Goal: Communication & Community: Answer question/provide support

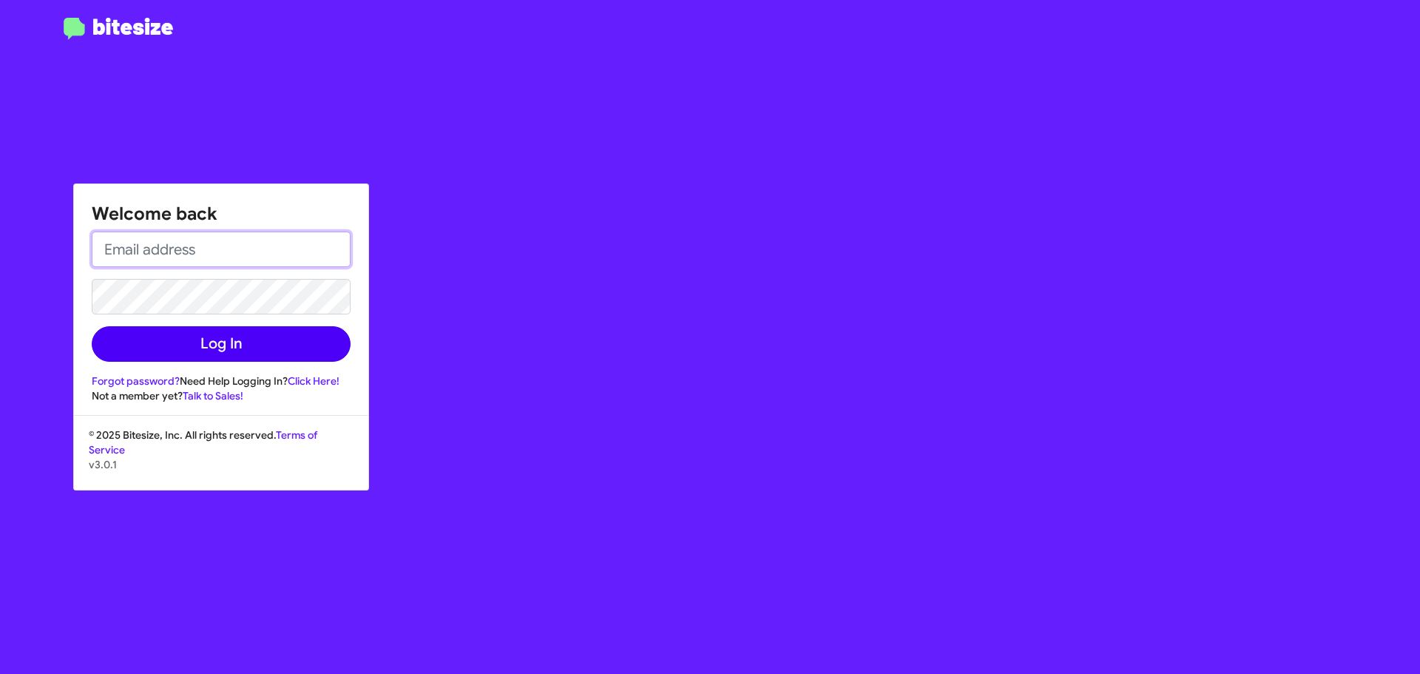
type input "[EMAIL_ADDRESS][DOMAIN_NAME]"
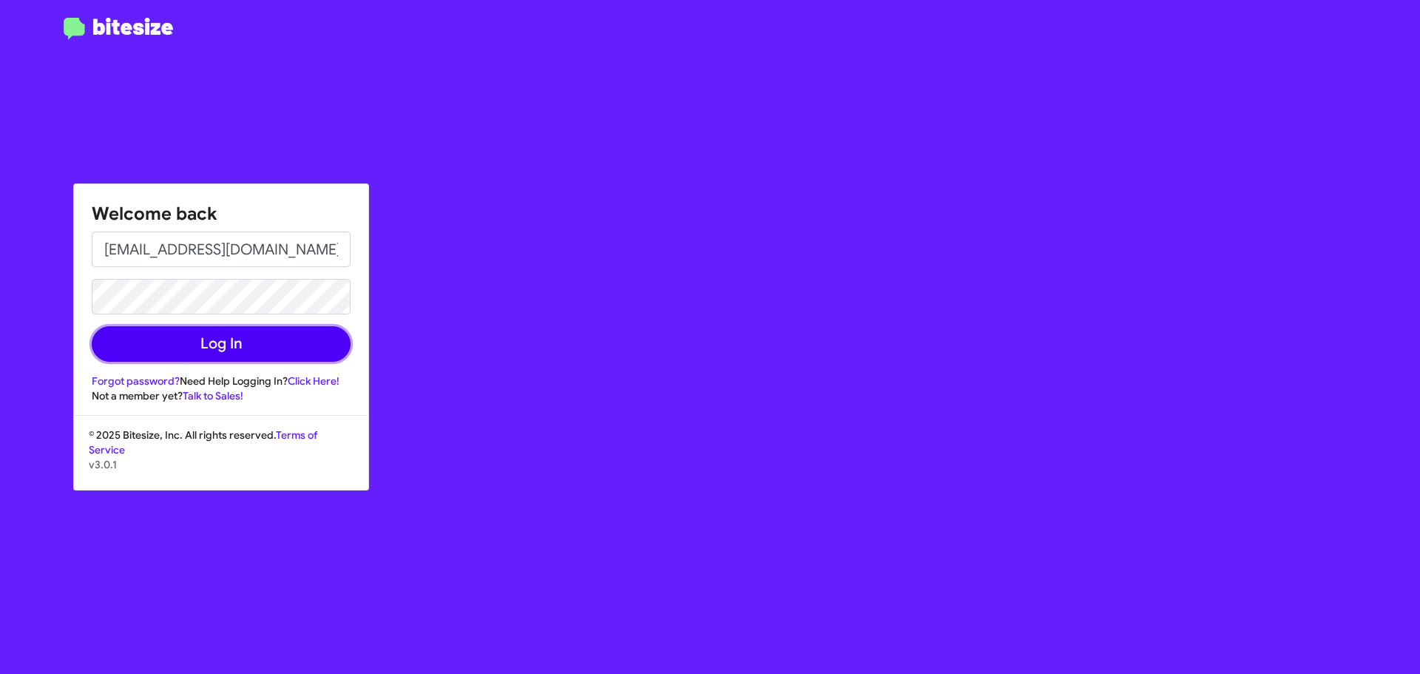
click at [228, 350] on button "Log In" at bounding box center [221, 343] width 259 height 35
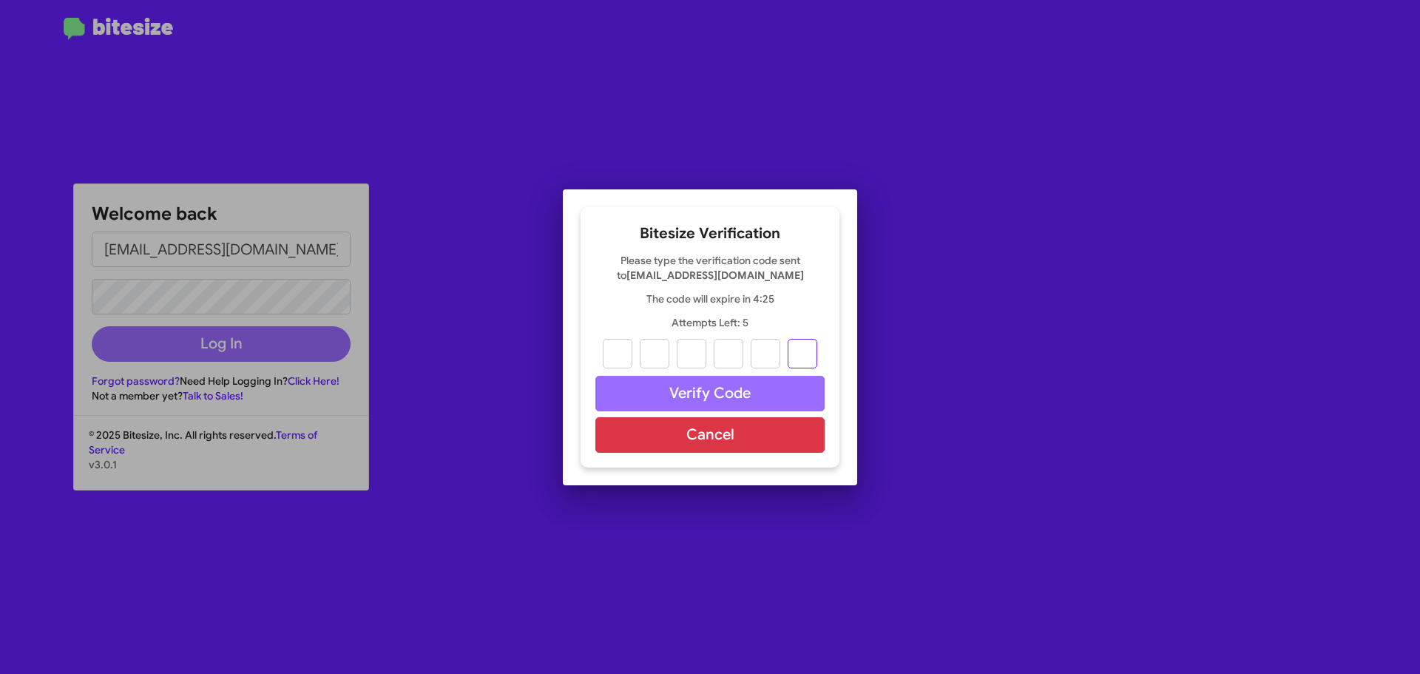
paste input "4"
type input "3"
type input "2"
type input "7"
type input "3"
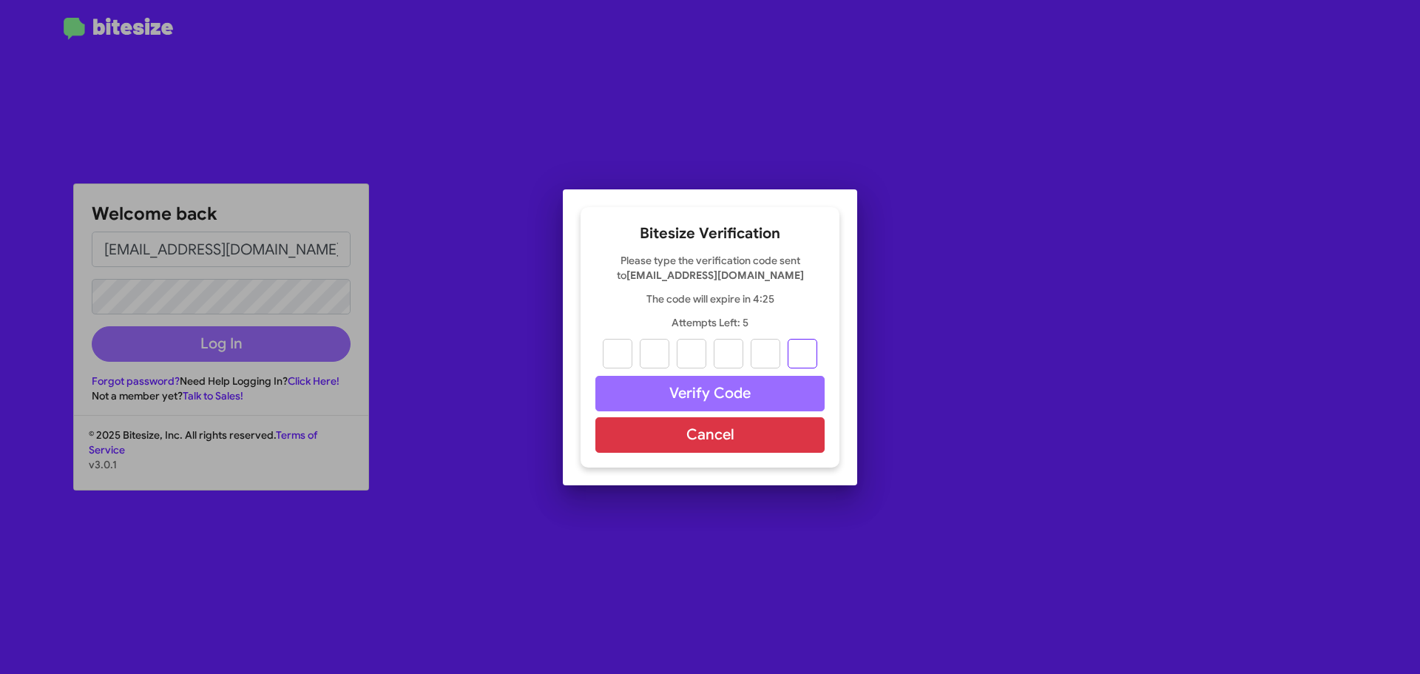
type input "1"
type input "4"
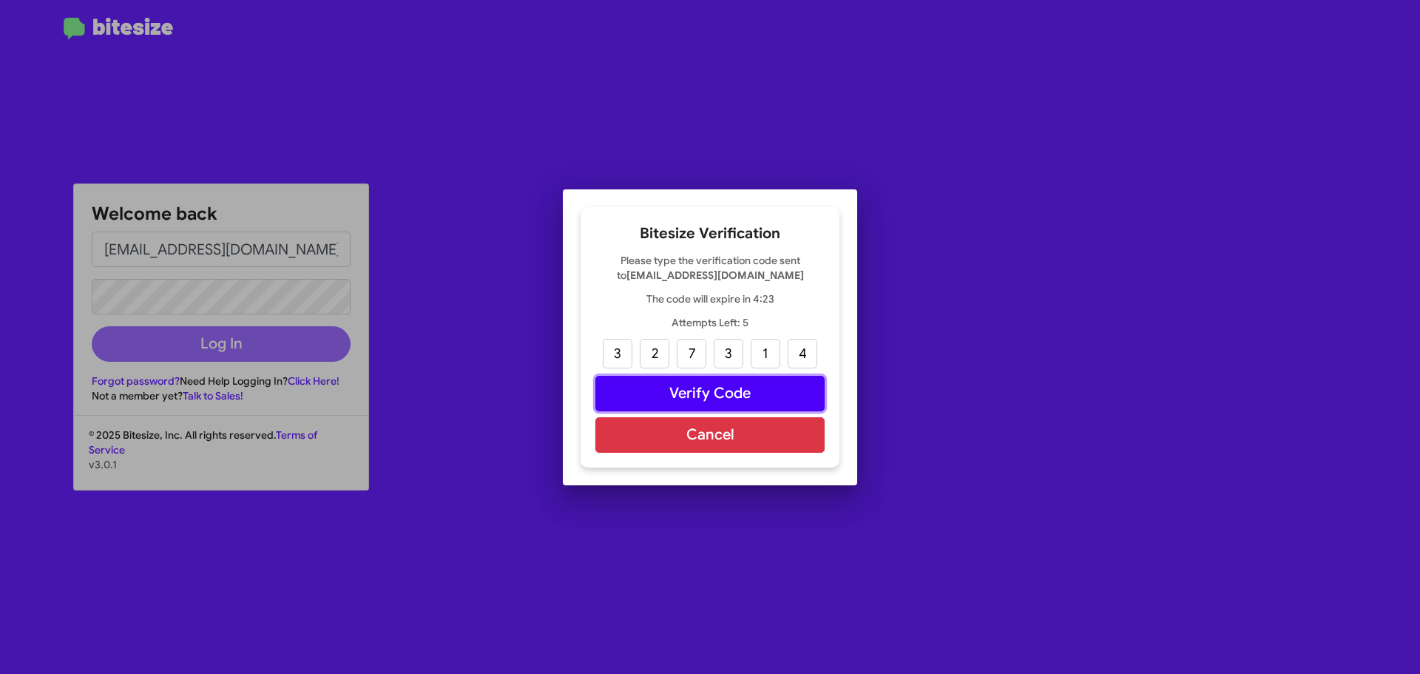
click at [719, 395] on button "Verify Code" at bounding box center [709, 393] width 229 height 35
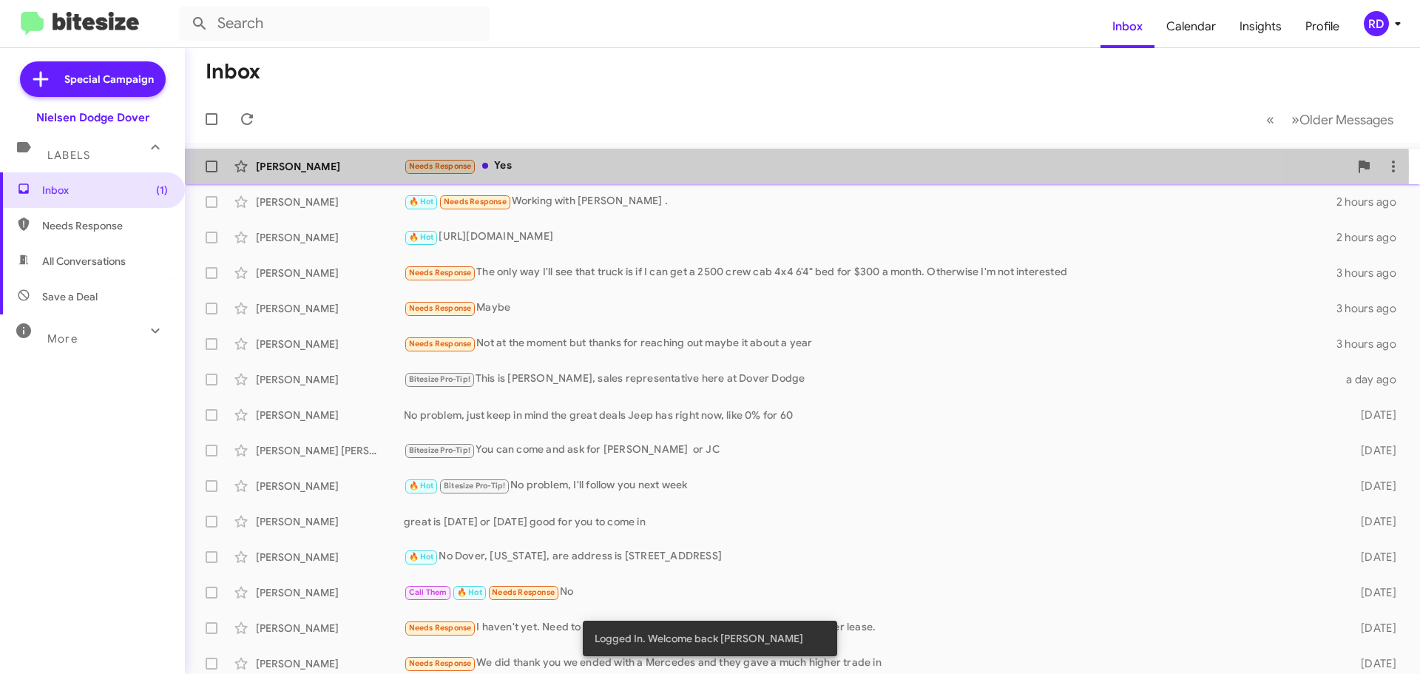
click at [500, 167] on div "Needs Response Yes" at bounding box center [876, 165] width 945 height 17
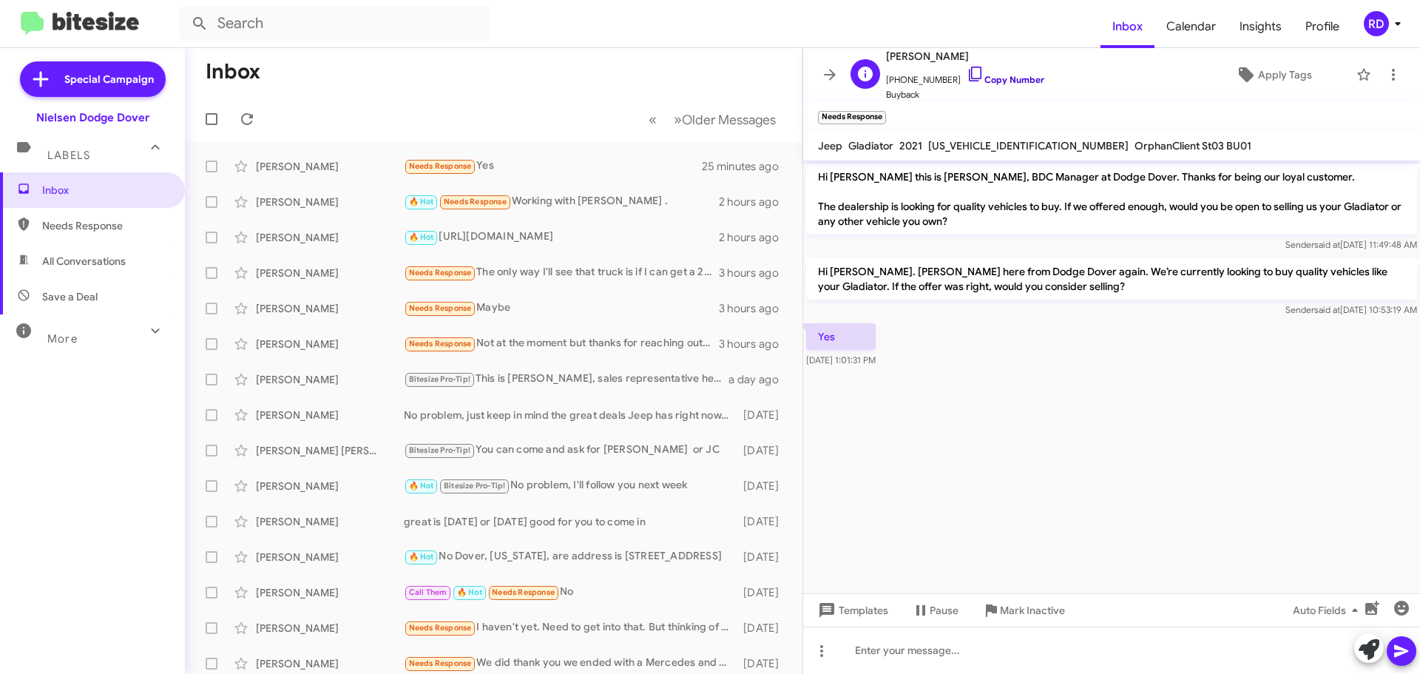
click at [982, 78] on link "Copy Number" at bounding box center [1005, 79] width 78 height 11
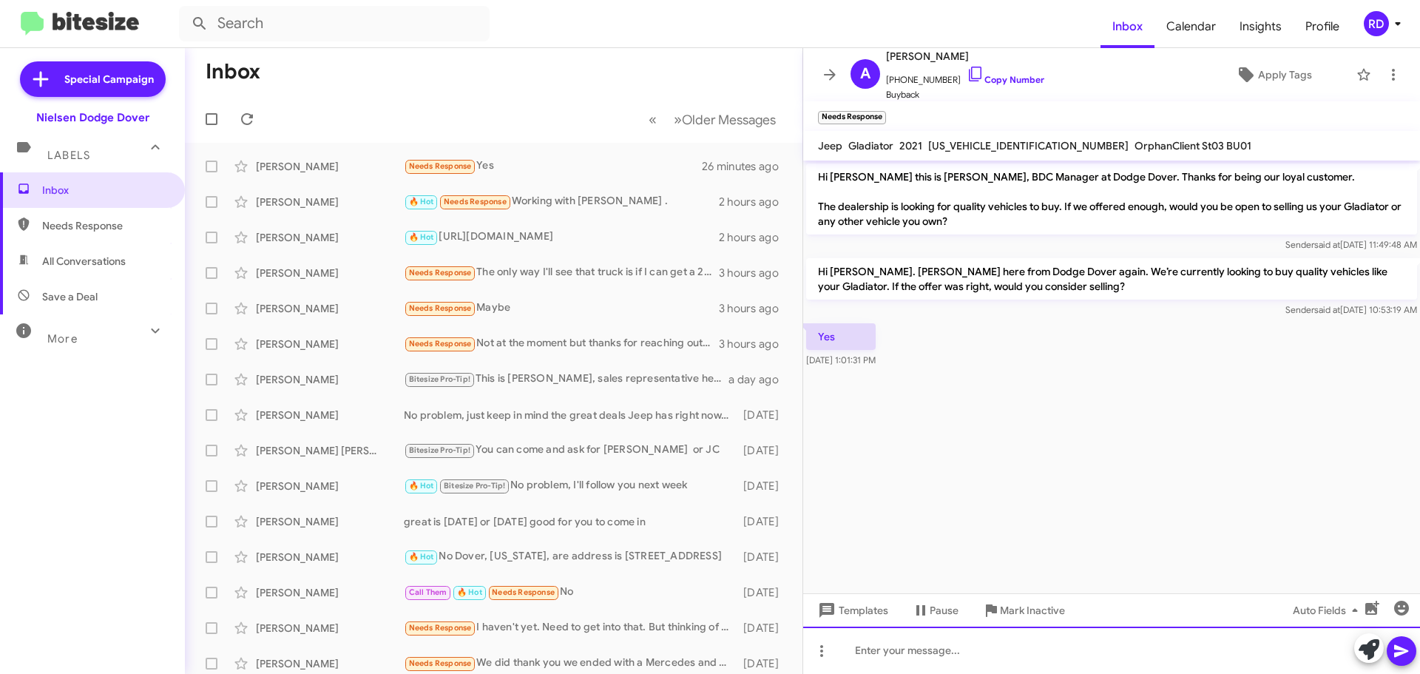
click at [959, 635] on div at bounding box center [1111, 649] width 617 height 47
click at [926, 654] on div "To enrich screen reader interactions, please activate Accessibility in Grammarl…" at bounding box center [1111, 649] width 617 height 47
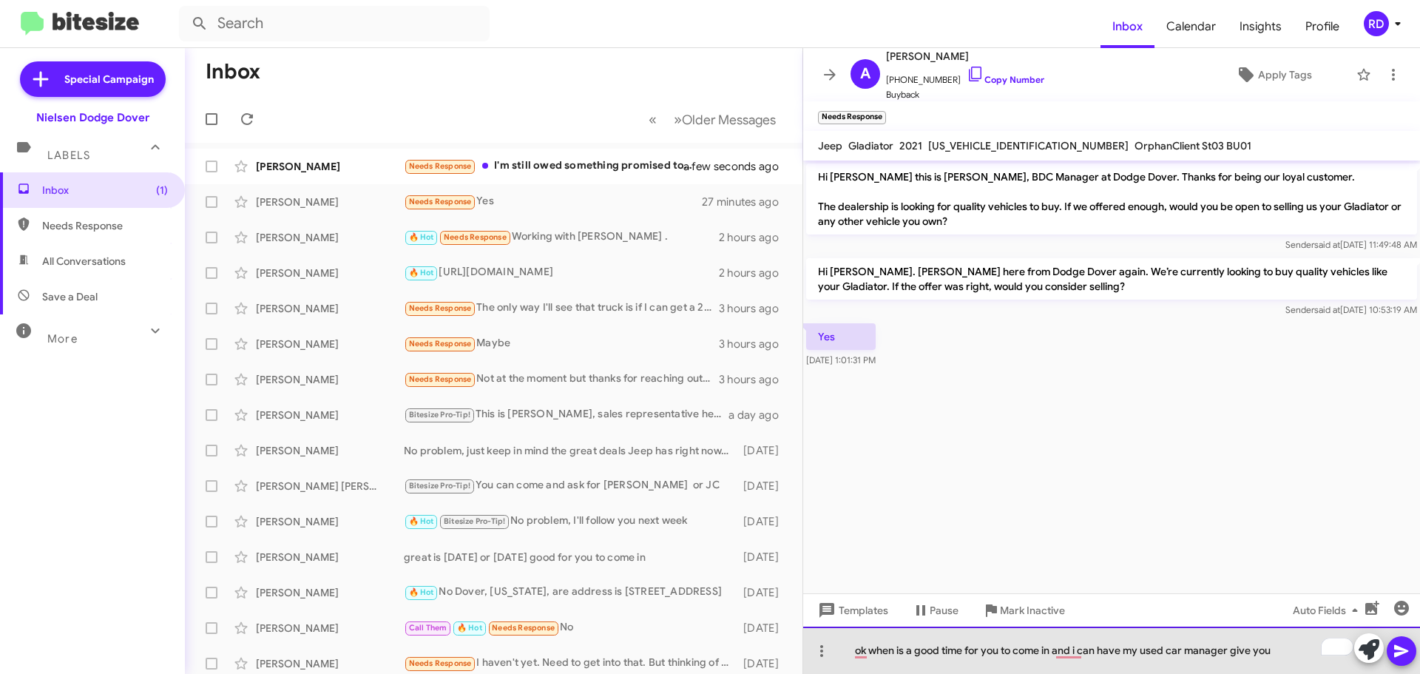
click at [1230, 650] on div "ok when is a good time for you to come in and i can have my used car manager gi…" at bounding box center [1111, 649] width 617 height 47
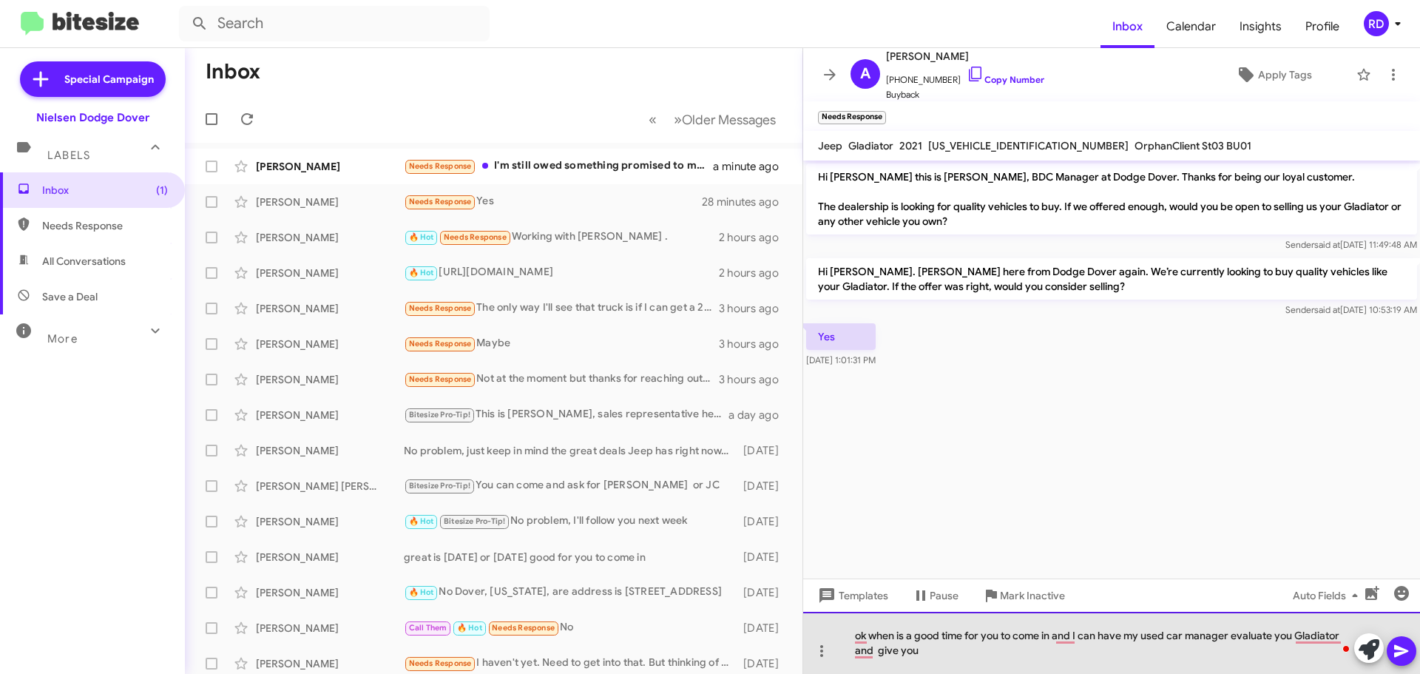
click at [919, 657] on div "ok when is a good time for you to come in and I can have my used car manager ev…" at bounding box center [1111, 642] width 617 height 62
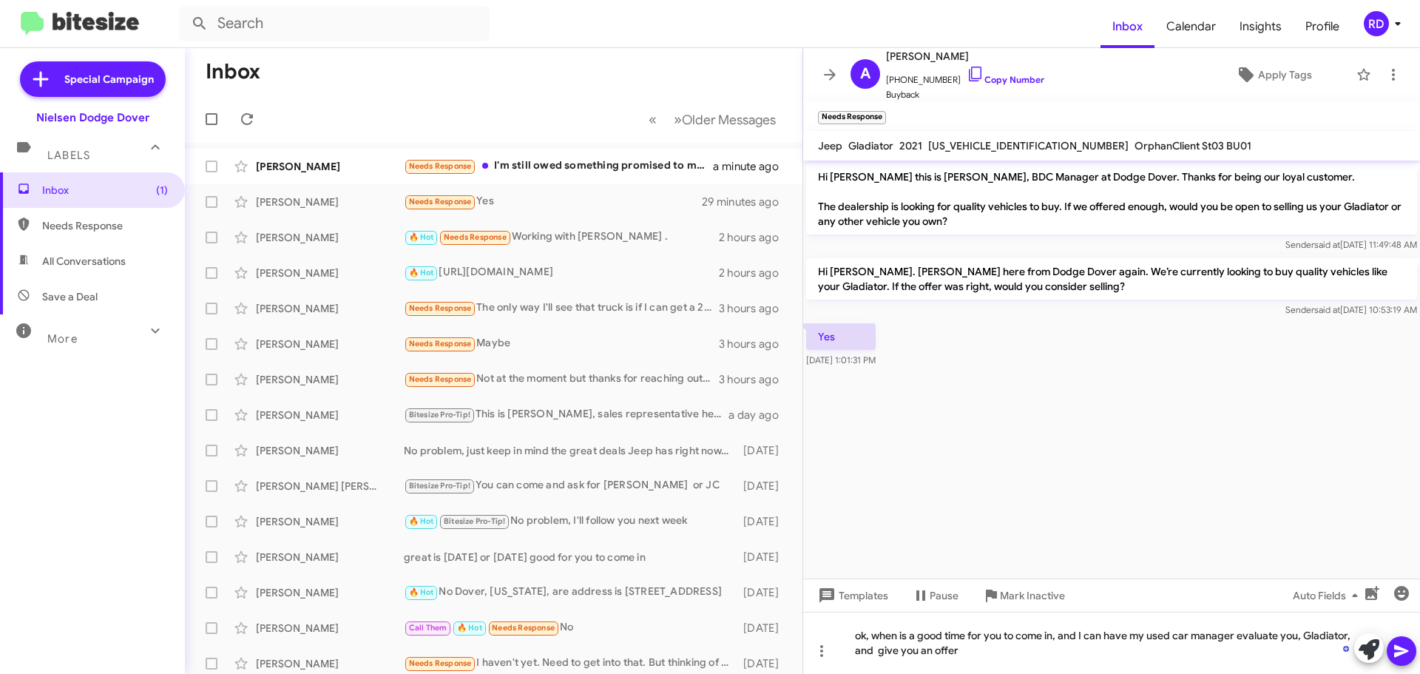
click at [1397, 645] on icon at bounding box center [1401, 651] width 18 height 18
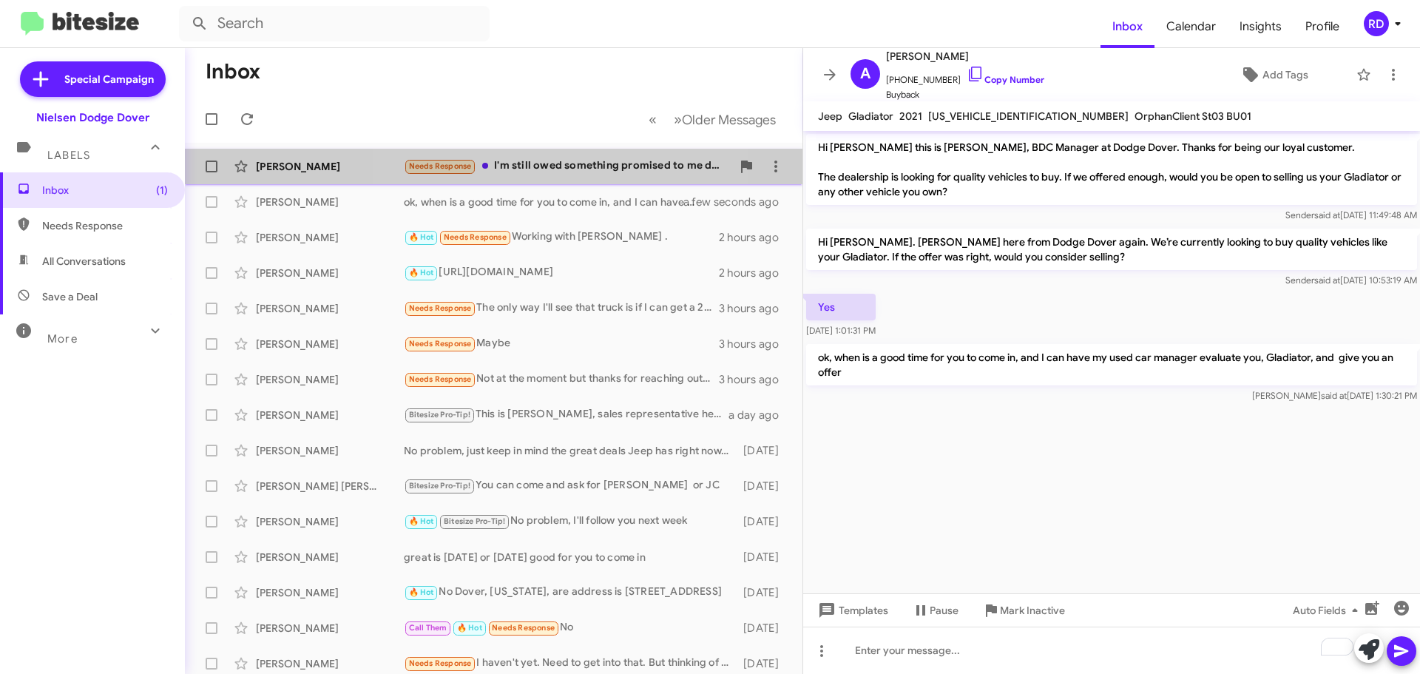
click at [551, 171] on div "Needs Response I'm still owed something promised to me during my sale in [DATE]." at bounding box center [568, 165] width 328 height 17
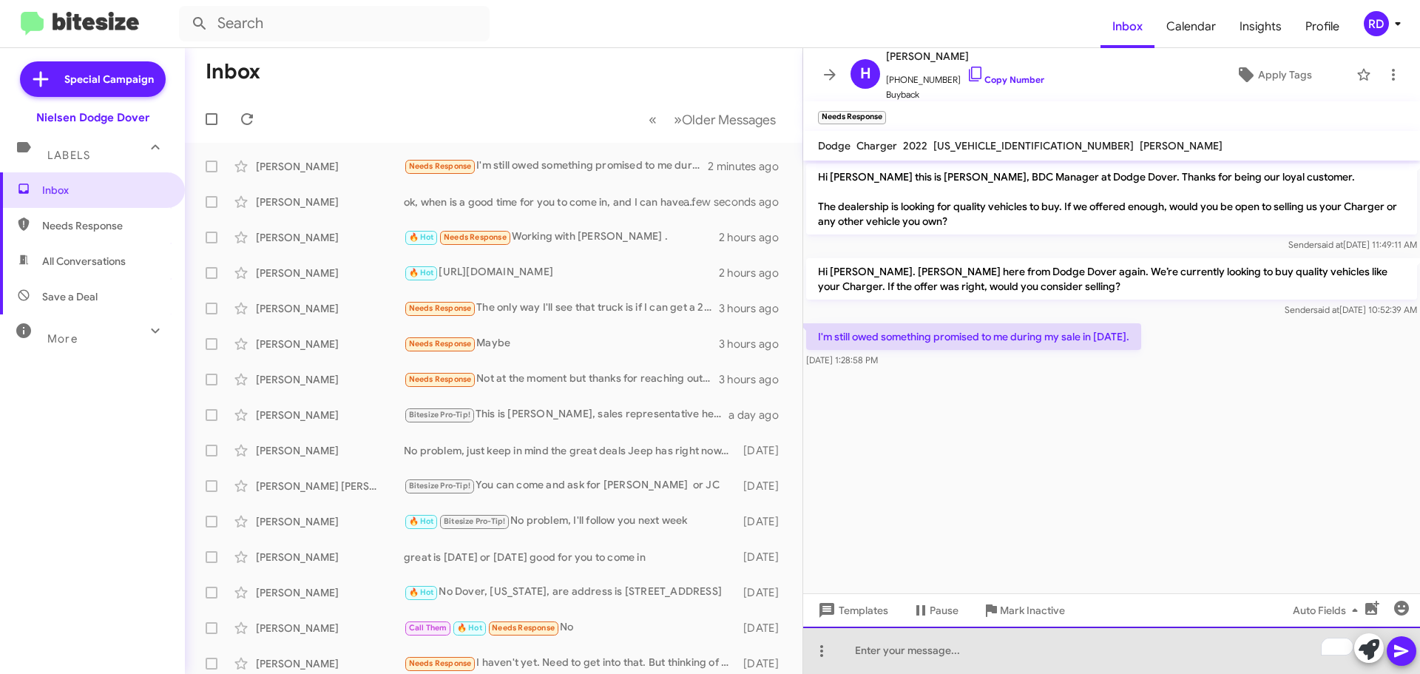
click at [1006, 661] on div "To enrich screen reader interactions, please activate Accessibility in Grammarl…" at bounding box center [1111, 649] width 617 height 47
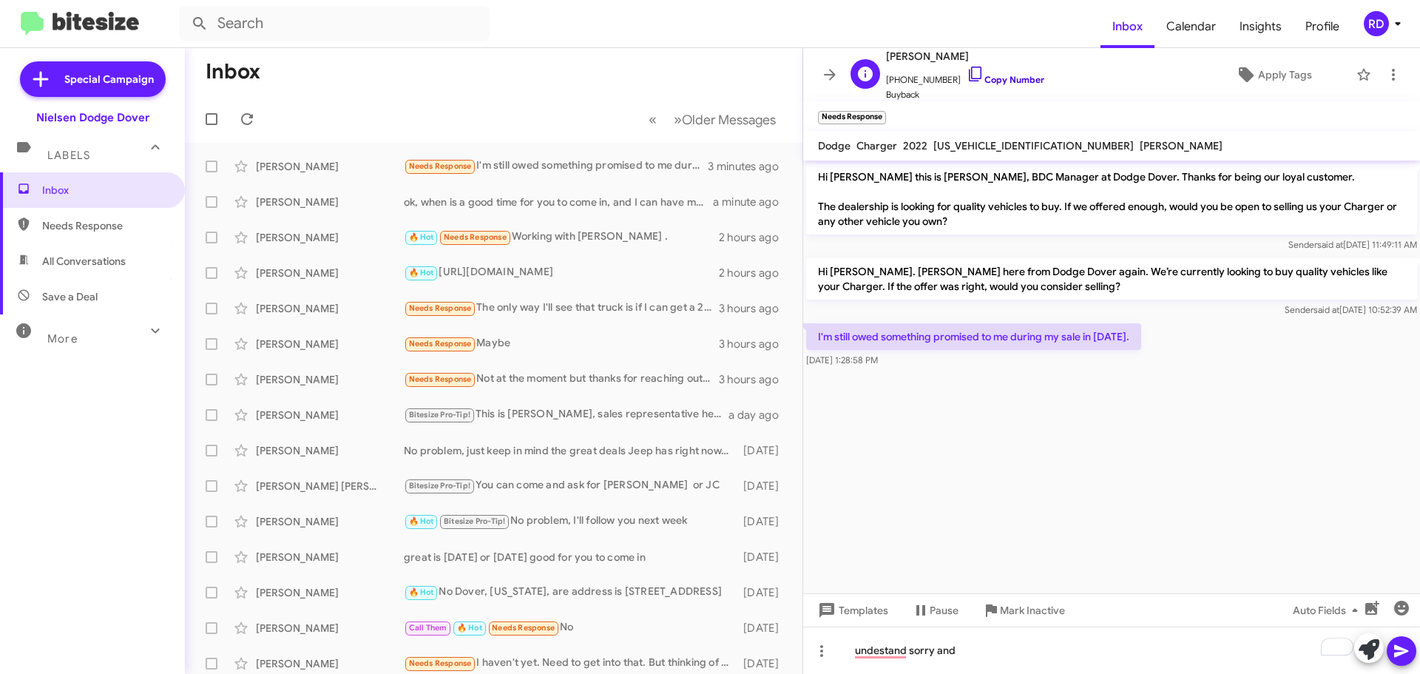
click at [992, 78] on link "Copy Number" at bounding box center [1005, 79] width 78 height 11
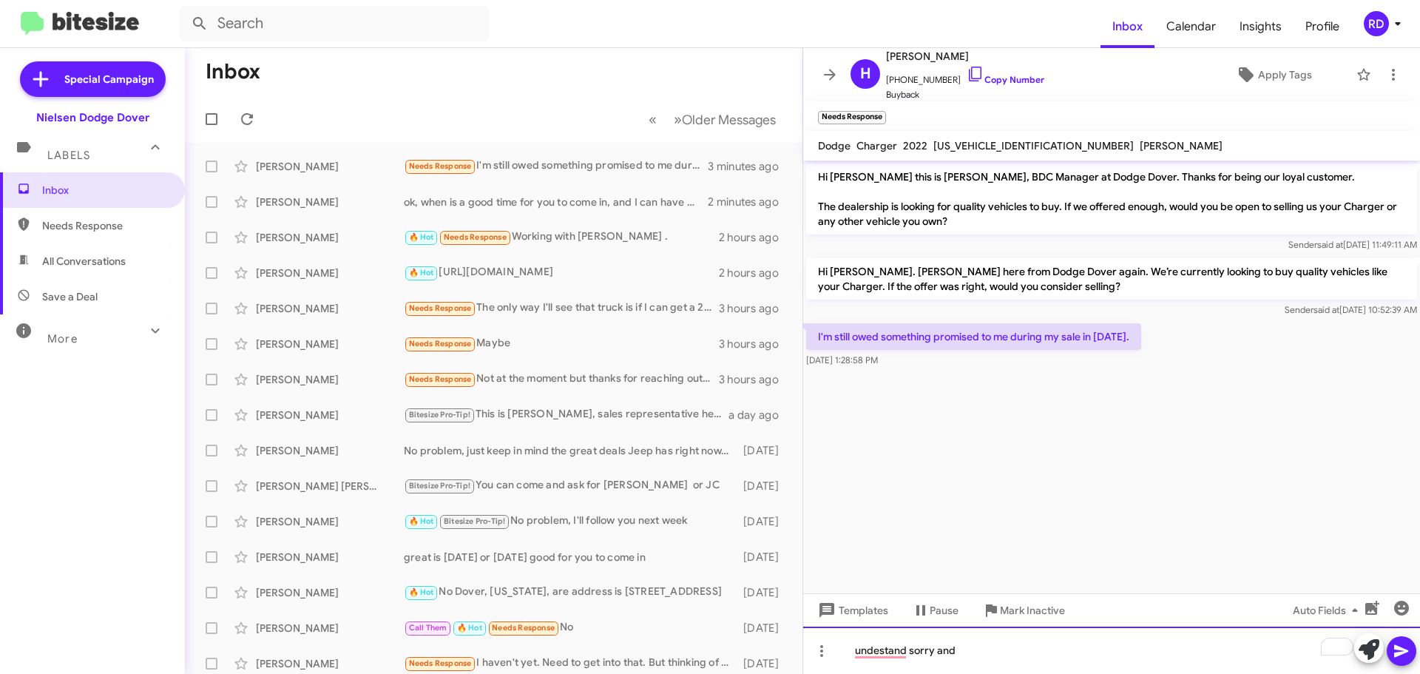
click at [1026, 653] on div "undestand sorry and" at bounding box center [1111, 649] width 617 height 47
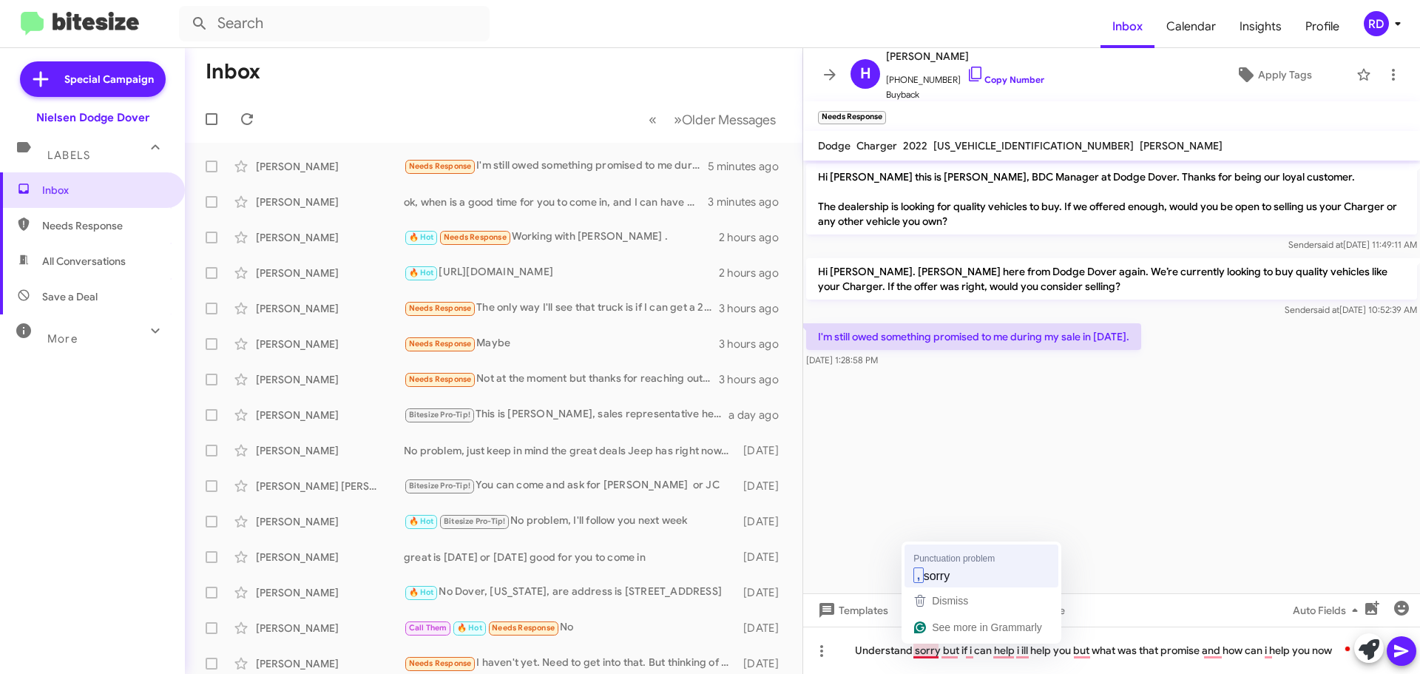
click at [935, 572] on cdk-virtual-scroll-viewport "Hi [PERSON_NAME] this is [PERSON_NAME], BDC Manager at Dodge Dover. Thanks for …" at bounding box center [1111, 376] width 617 height 433
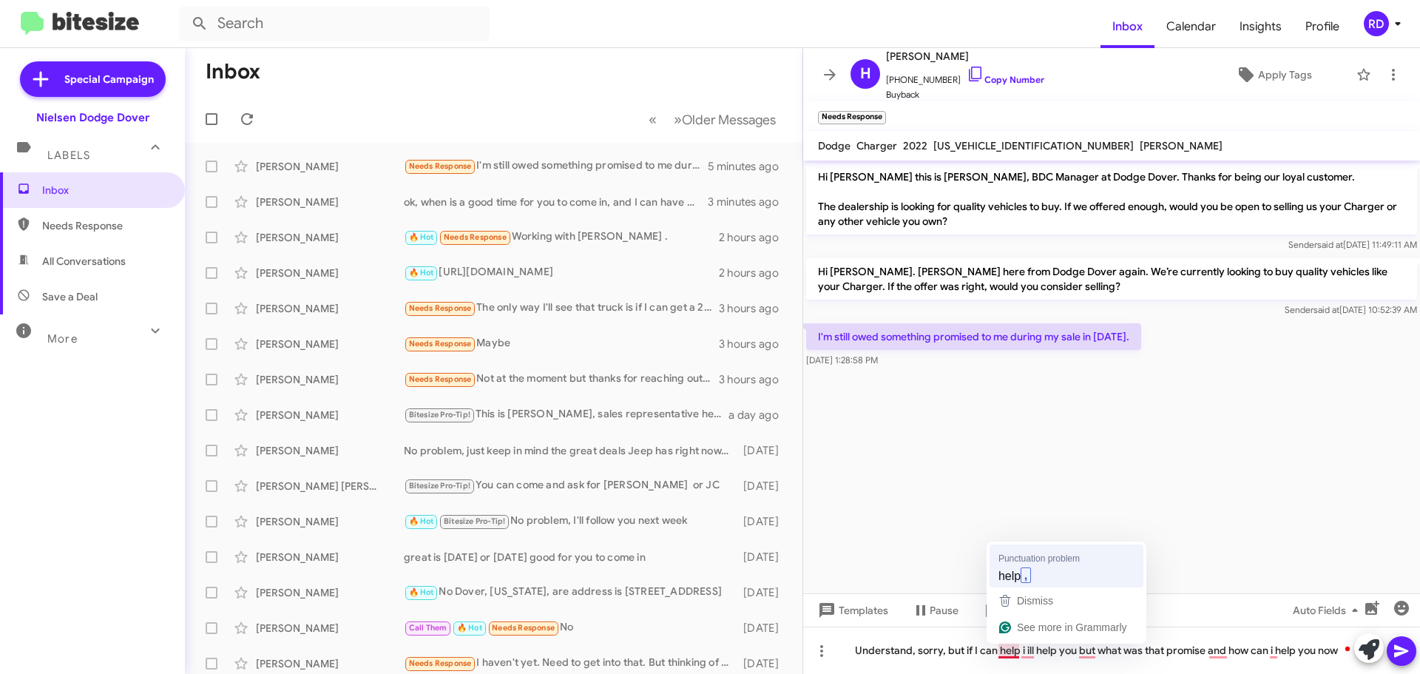
click at [1020, 572] on cdk-virtual-scroll-viewport "Hi [PERSON_NAME] this is [PERSON_NAME], BDC Manager at Dodge Dover. Thanks for …" at bounding box center [1111, 376] width 617 height 433
click at [1402, 647] on icon at bounding box center [1401, 651] width 18 height 18
